Goal: Answer question/provide support: Share knowledge or assist other users

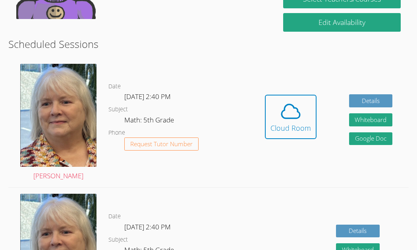
scroll to position [218, 0]
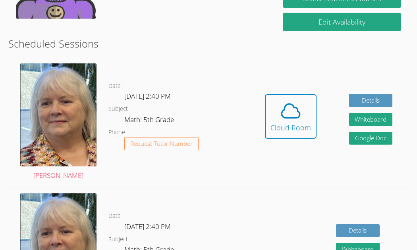
click at [286, 149] on div "Hidden Cloud Room" at bounding box center [291, 122] width 52 height 56
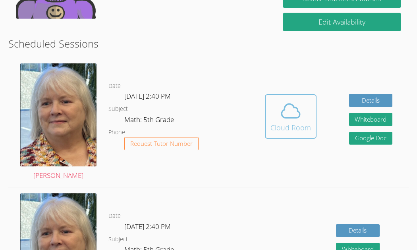
click at [276, 100] on span at bounding box center [290, 111] width 40 height 22
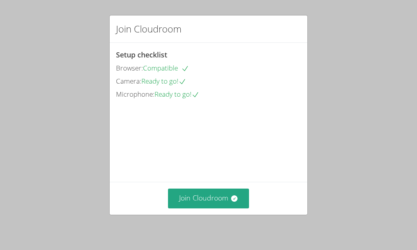
click at [215, 166] on video at bounding box center [175, 137] width 119 height 60
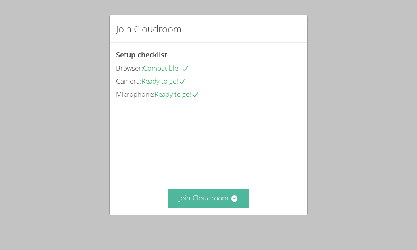
click at [233, 198] on icon at bounding box center [233, 199] width 6 height 6
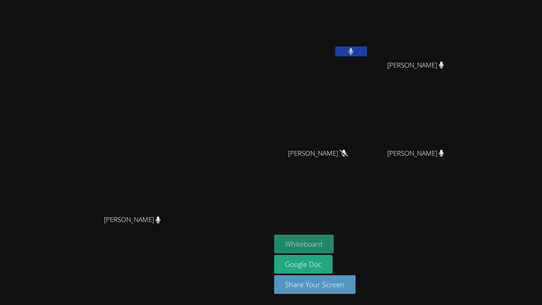
click at [334, 241] on button "Whiteboard" at bounding box center [304, 243] width 60 height 19
click at [367, 56] on button at bounding box center [351, 51] width 32 height 10
click at [369, 65] on div "[PERSON_NAME]" at bounding box center [321, 45] width 94 height 85
click at [353, 49] on icon at bounding box center [350, 51] width 5 height 7
click at [367, 50] on button at bounding box center [351, 51] width 32 height 10
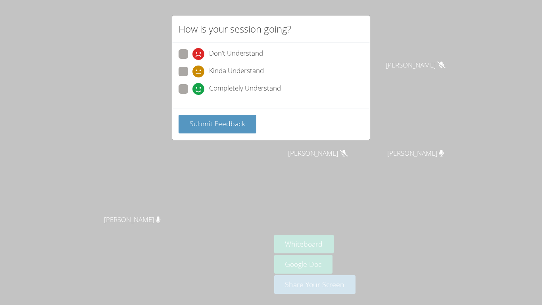
click at [222, 90] on span "Completely Understand" at bounding box center [245, 89] width 72 height 12
click at [199, 90] on input "Completely Understand" at bounding box center [195, 87] width 7 height 7
radio input "true"
click at [214, 115] on button "Submit Feedback" at bounding box center [218, 124] width 78 height 19
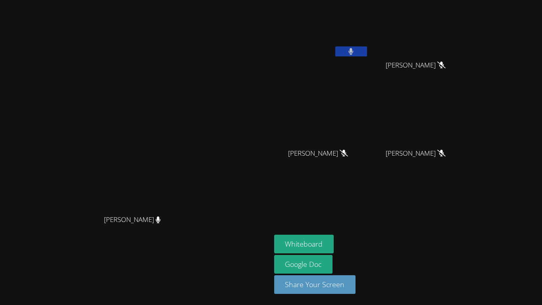
click at [367, 51] on button at bounding box center [351, 51] width 32 height 10
click at [367, 47] on button at bounding box center [351, 51] width 32 height 10
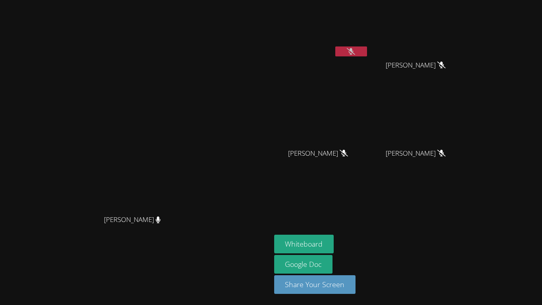
click at [367, 47] on button at bounding box center [351, 51] width 32 height 10
click at [367, 48] on button at bounding box center [351, 51] width 32 height 10
click at [367, 50] on button at bounding box center [351, 51] width 32 height 10
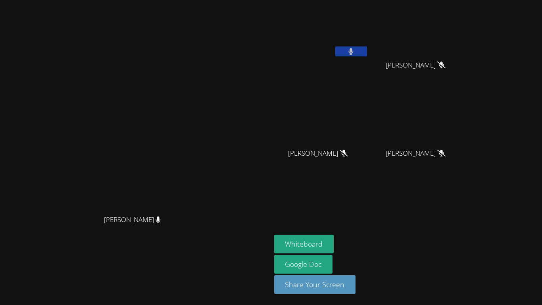
click at [76, 188] on video at bounding box center [135, 136] width 119 height 149
click at [367, 50] on button at bounding box center [351, 51] width 32 height 10
